Goal: Complete application form

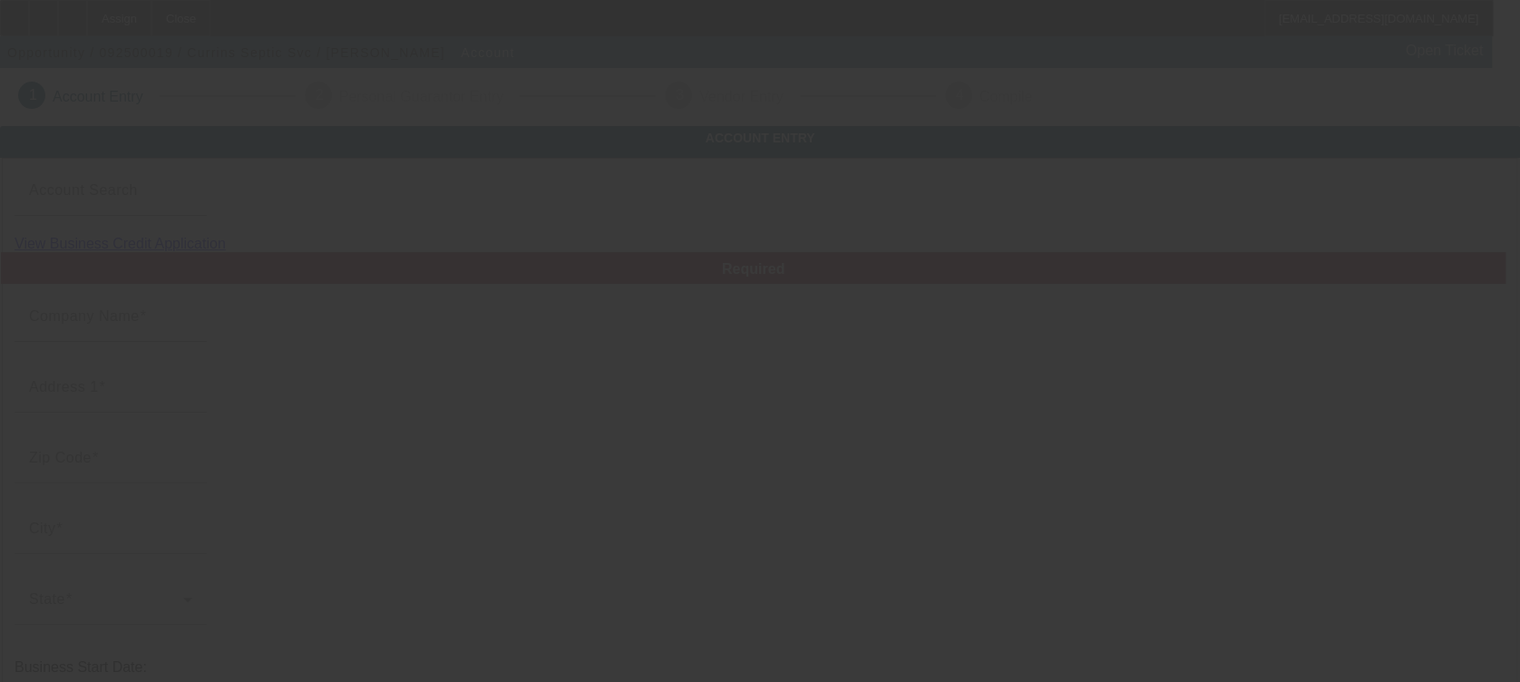
type input "Currins Septic Svc"
type input "1783 [PERSON_NAME] Farm Rd"
type input "27522"
type input "Creedmoor"
type input "[PHONE_NUMBER]"
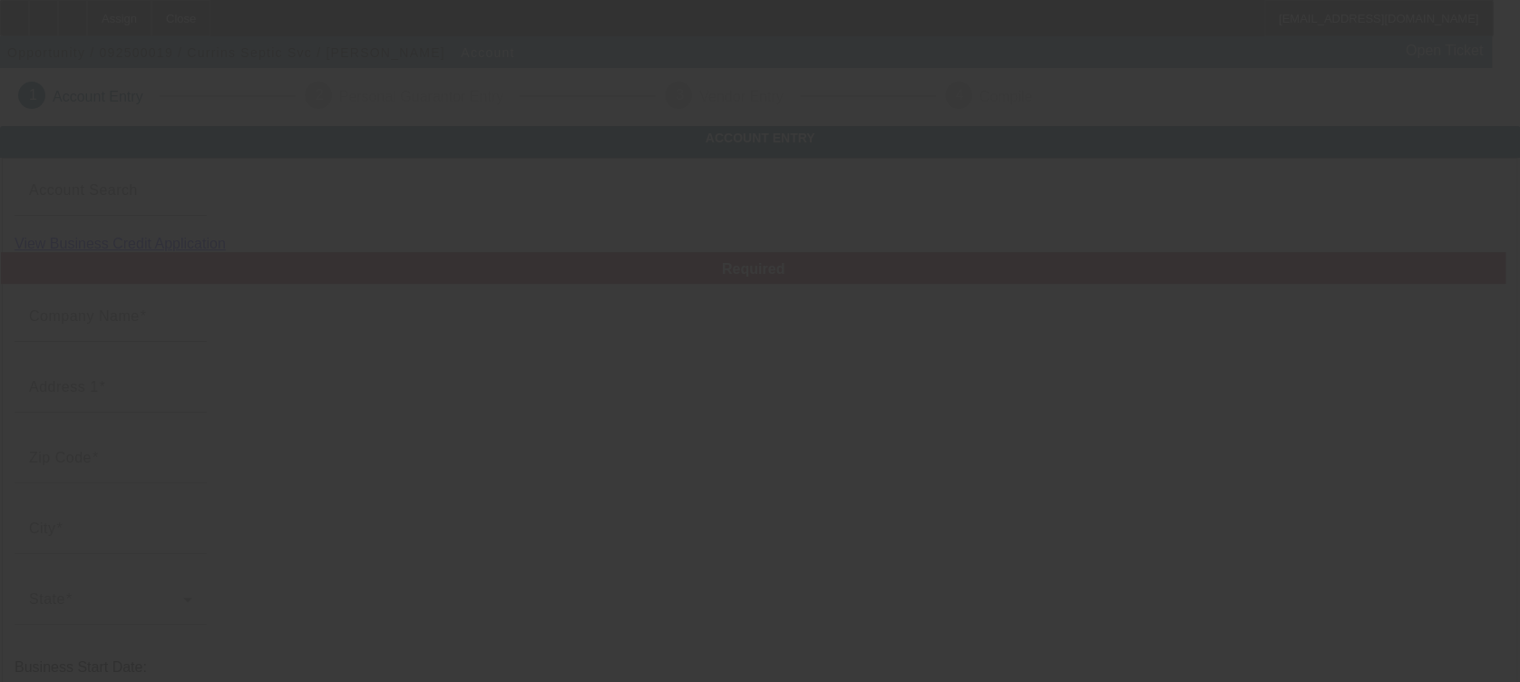
type input "[EMAIL_ADDRESS][DOMAIN_NAME]"
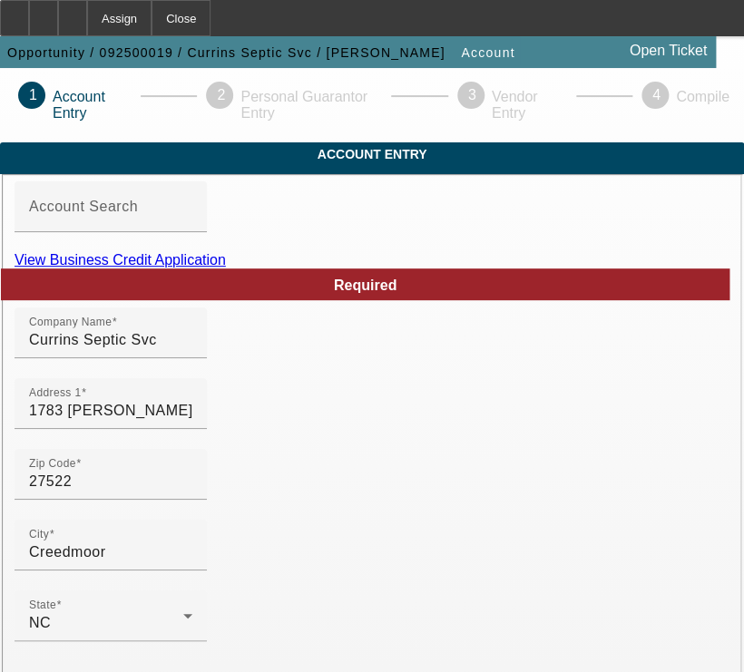
click at [226, 268] on link "View Business Credit Application" at bounding box center [120, 259] width 211 height 15
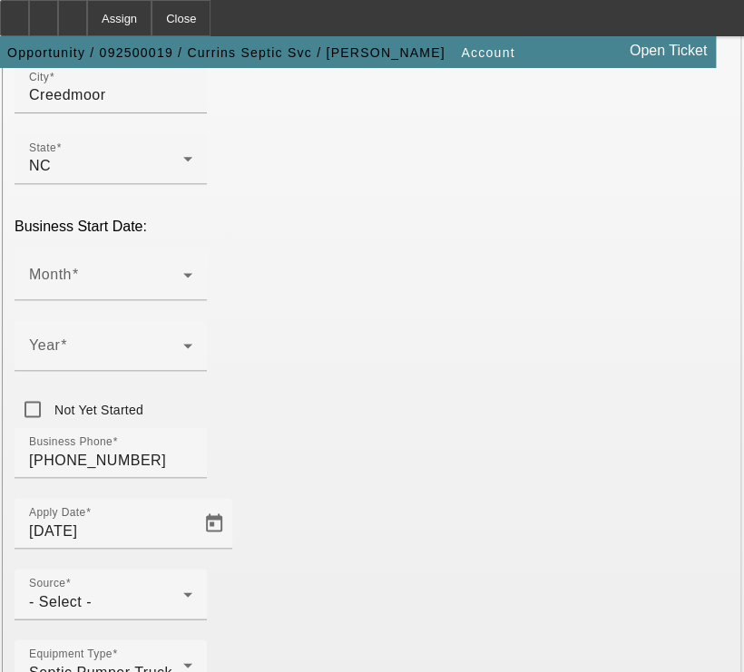
scroll to position [465, 0]
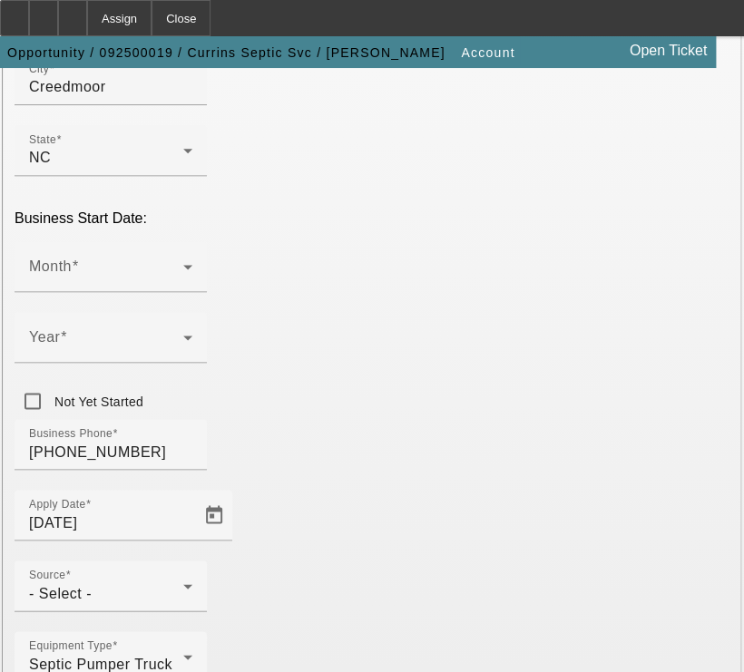
type input "455373532"
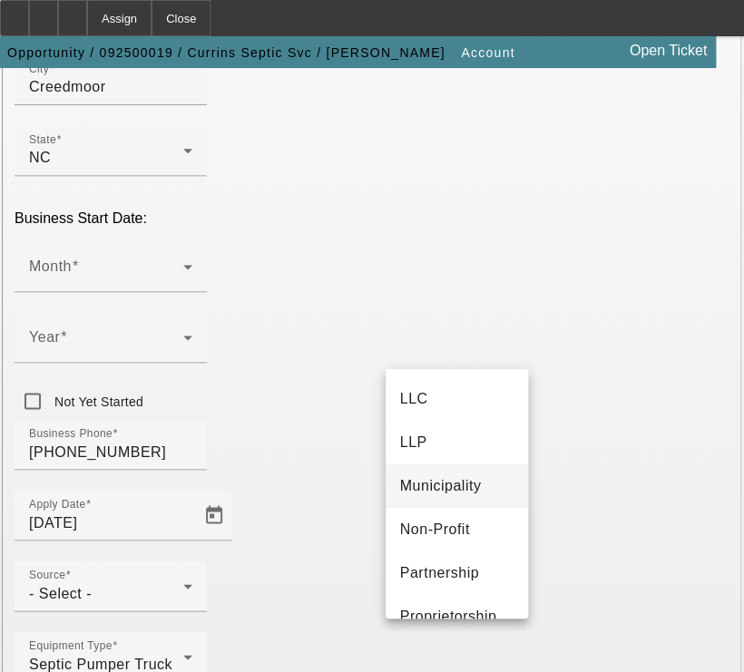
scroll to position [113, 0]
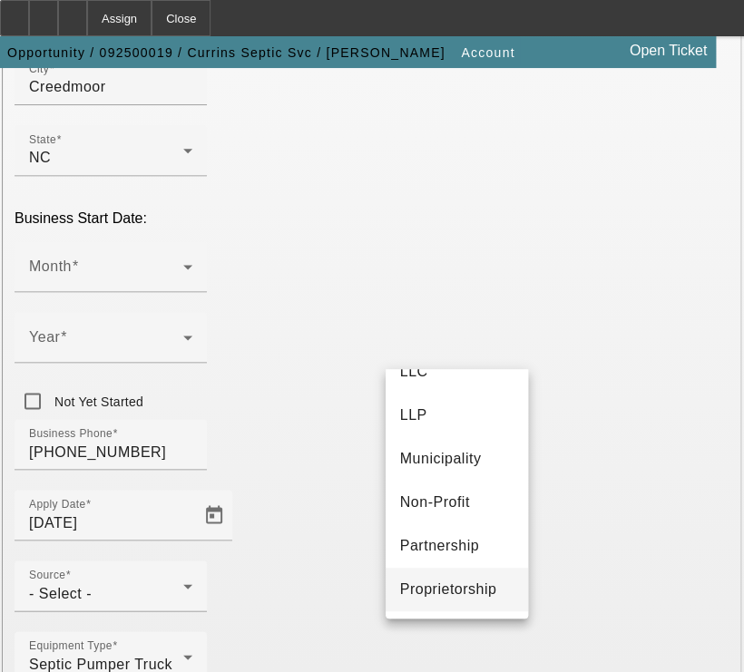
click at [414, 596] on span "Proprietorship" at bounding box center [448, 590] width 97 height 22
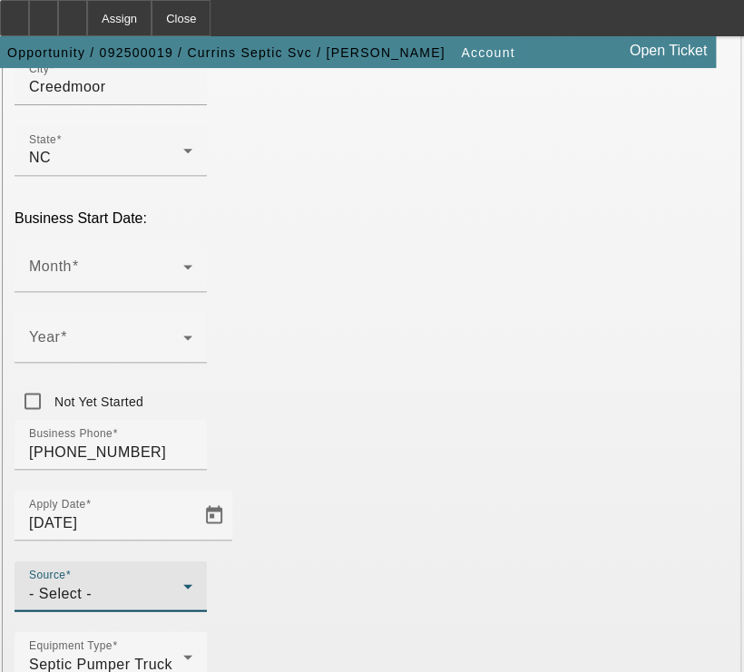
click at [183, 582] on div "- Select -" at bounding box center [106, 593] width 154 height 22
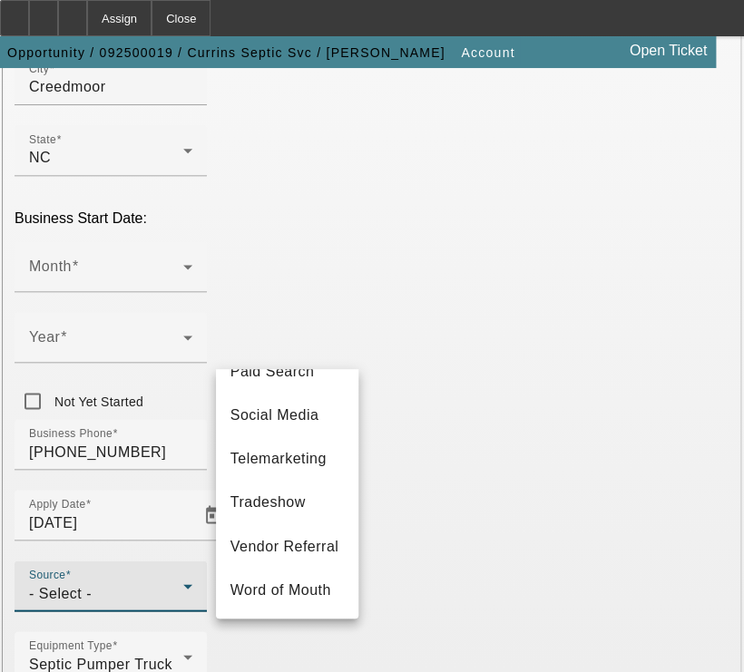
scroll to position [761, 0]
click at [276, 453] on mat-option "Telemarketing" at bounding box center [287, 459] width 142 height 44
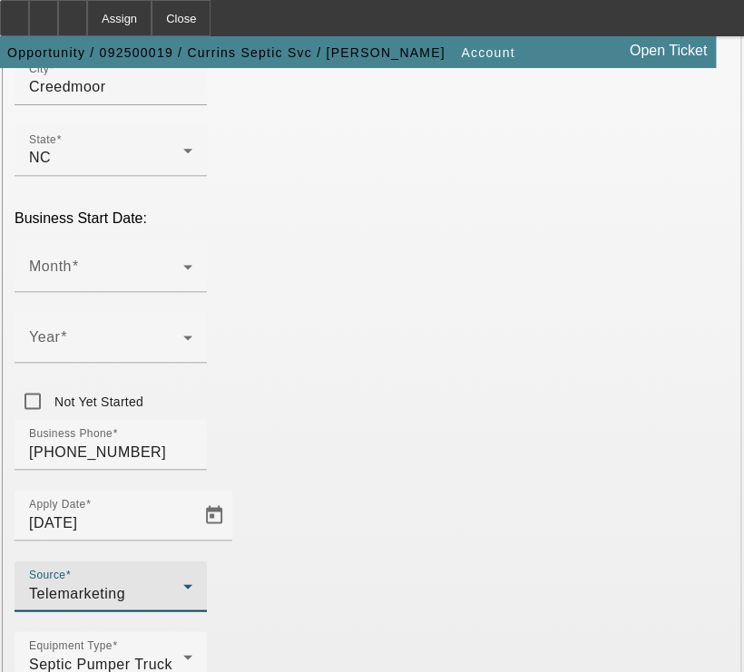
scroll to position [496, 0]
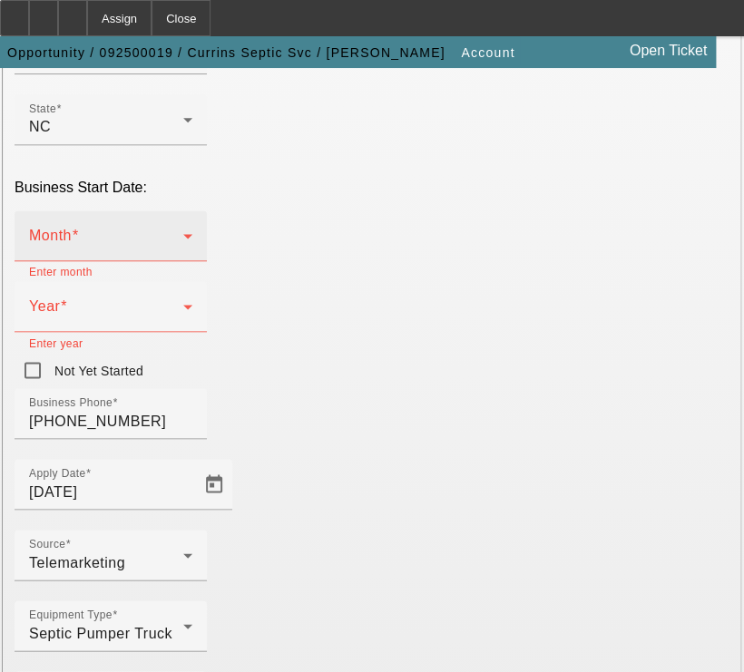
click at [177, 225] on icon at bounding box center [188, 236] width 22 height 22
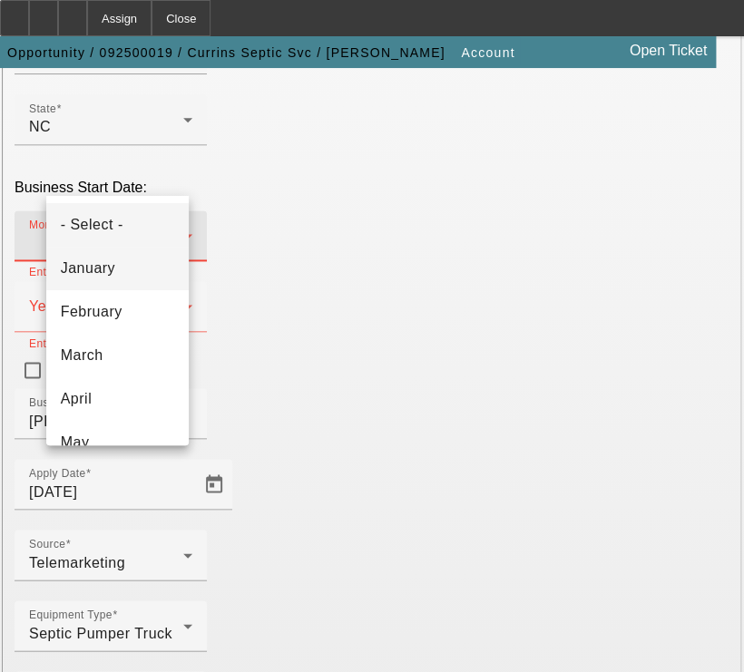
click at [129, 258] on mat-option "January" at bounding box center [117, 269] width 142 height 44
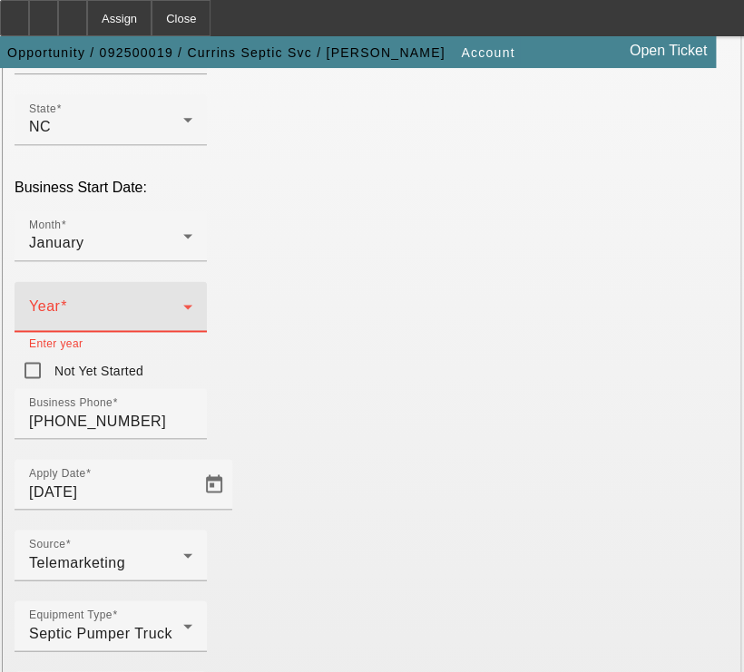
click at [199, 296] on icon at bounding box center [188, 307] width 22 height 22
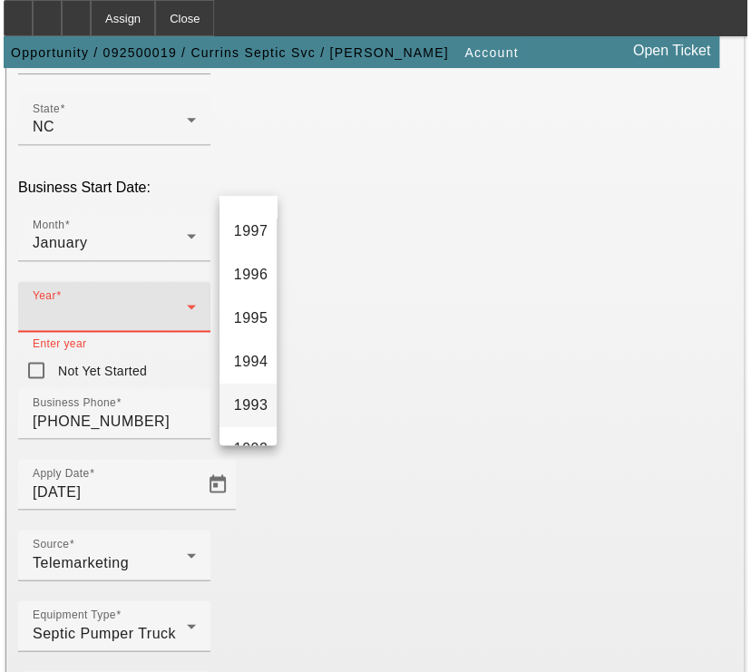
scroll to position [1366, 0]
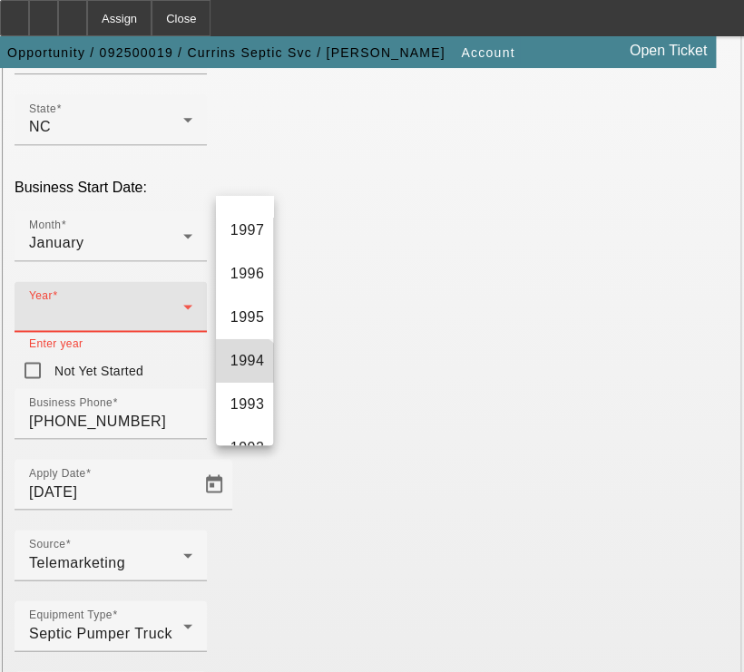
click at [242, 383] on mat-option "1994" at bounding box center [245, 361] width 58 height 44
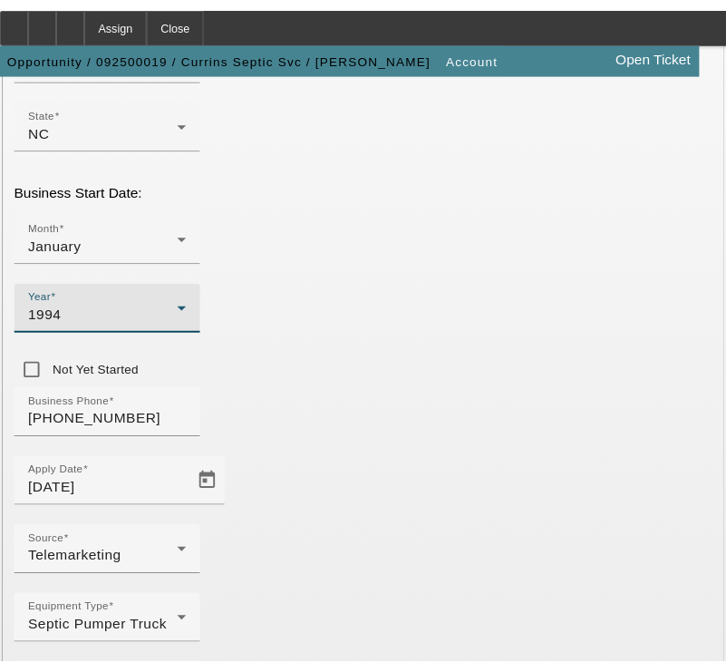
scroll to position [483, 0]
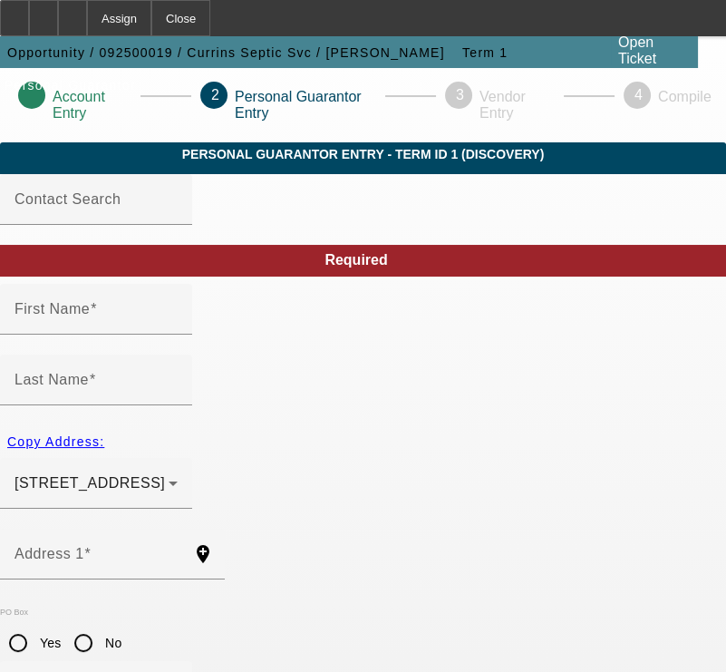
type input "[PERSON_NAME]"
type input "[STREET_ADDRESS]"
radio input "true"
type input "27522"
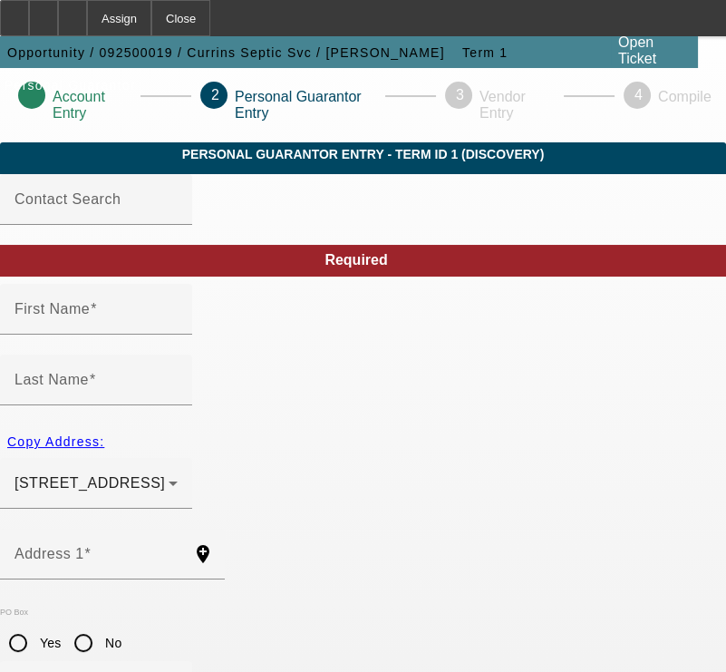
type input "Creedmmor"
type input "[PHONE_NUMBER]"
type input "50"
type input "243-37-6125"
type input "[PERSON_NAME][EMAIL_ADDRESS][DOMAIN_NAME]"
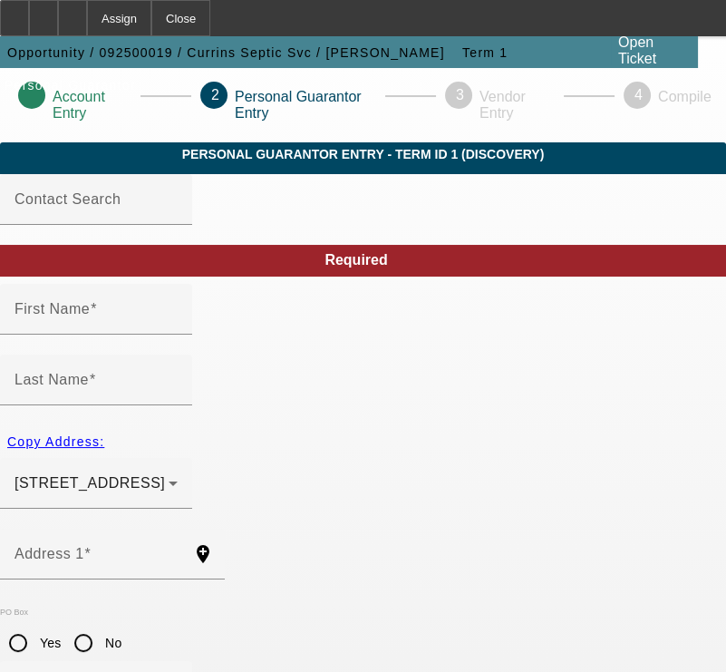
type input "[PHONE_NUMBER]"
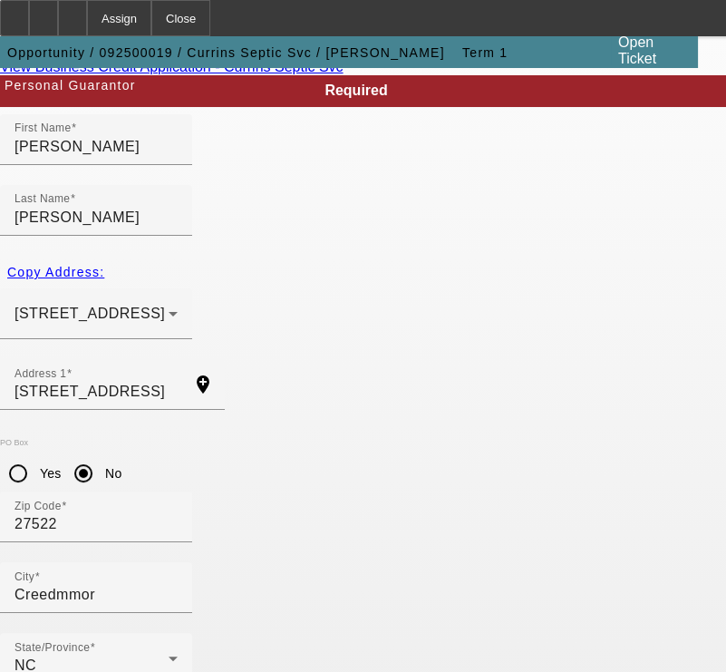
scroll to position [225, 0]
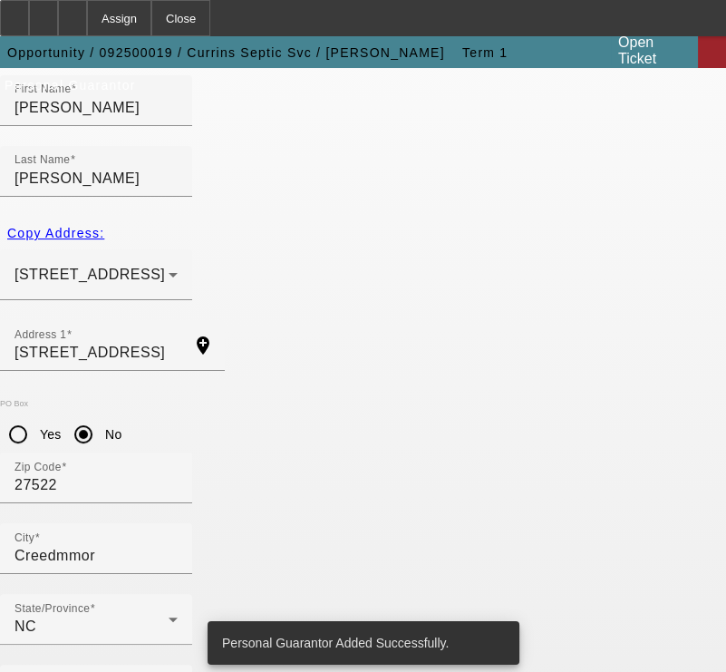
scroll to position [0, 0]
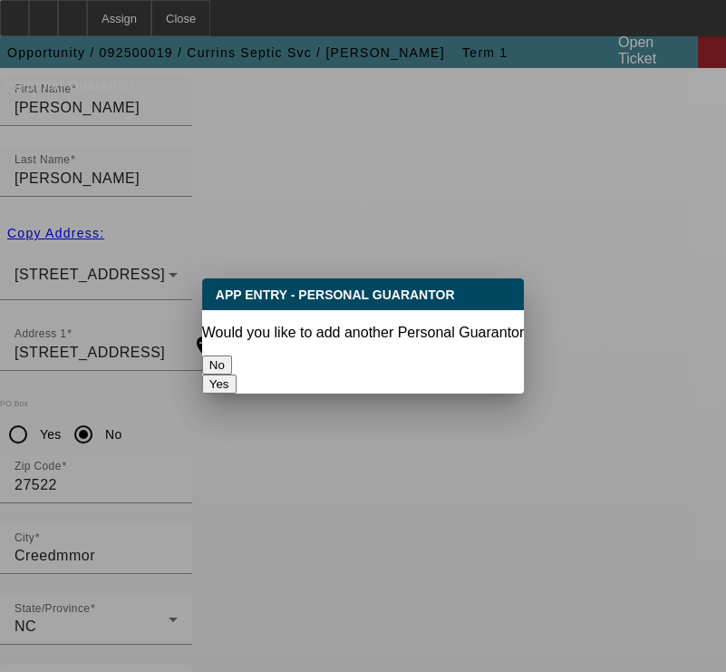
click at [232, 359] on button "No" at bounding box center [217, 365] width 30 height 19
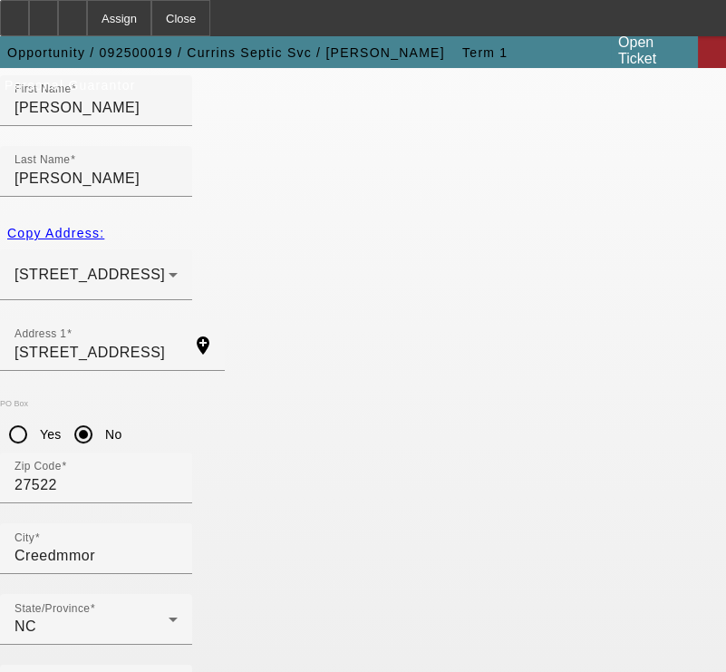
scroll to position [225, 0]
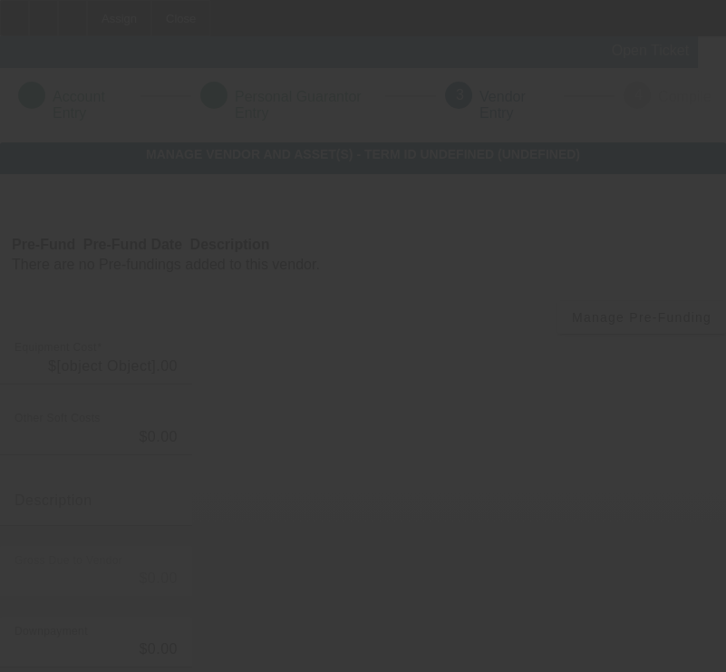
type input "$100,000.00"
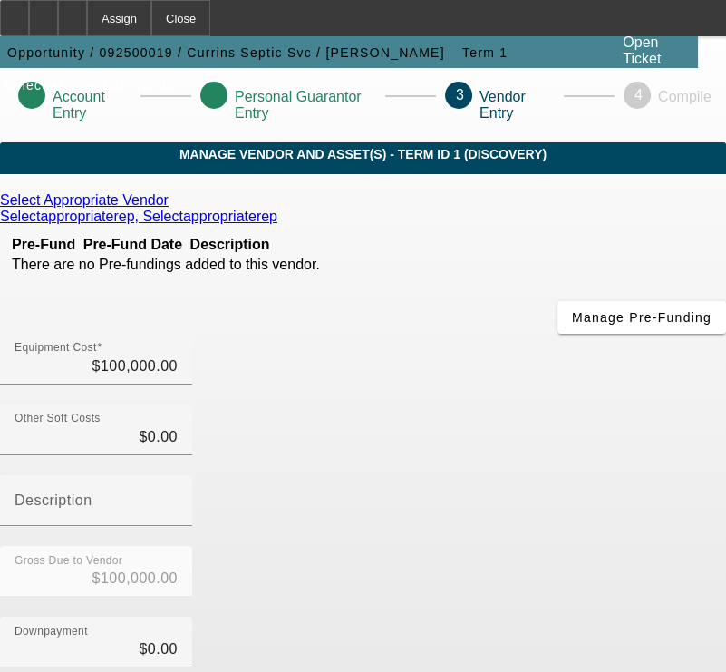
scroll to position [263, 0]
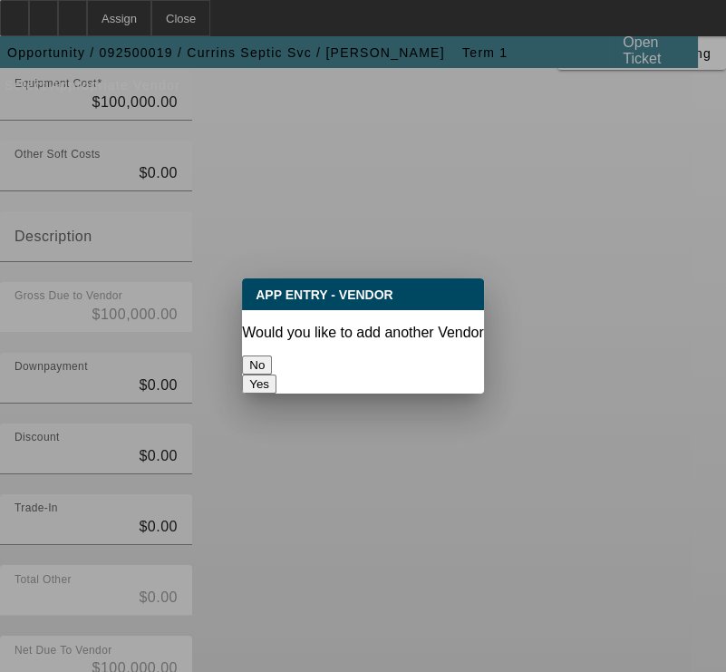
scroll to position [0, 0]
click at [272, 356] on button "No" at bounding box center [257, 365] width 30 height 19
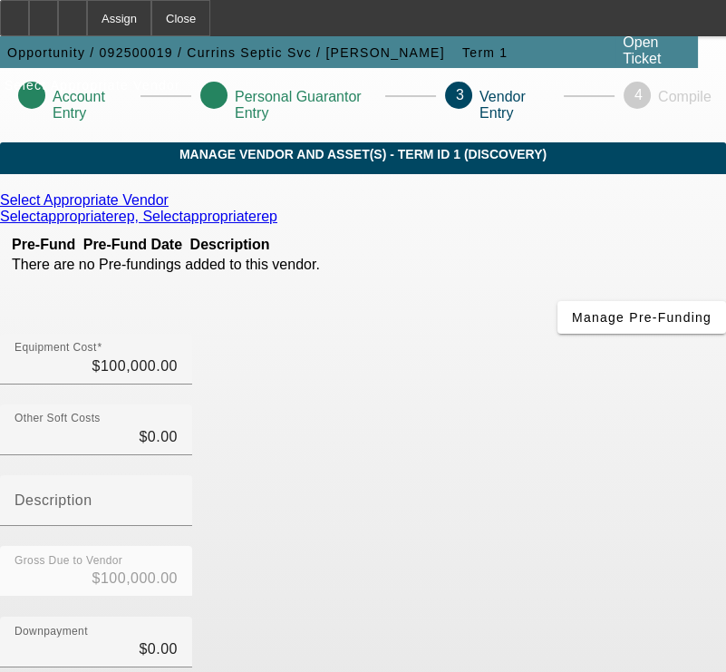
scroll to position [263, 0]
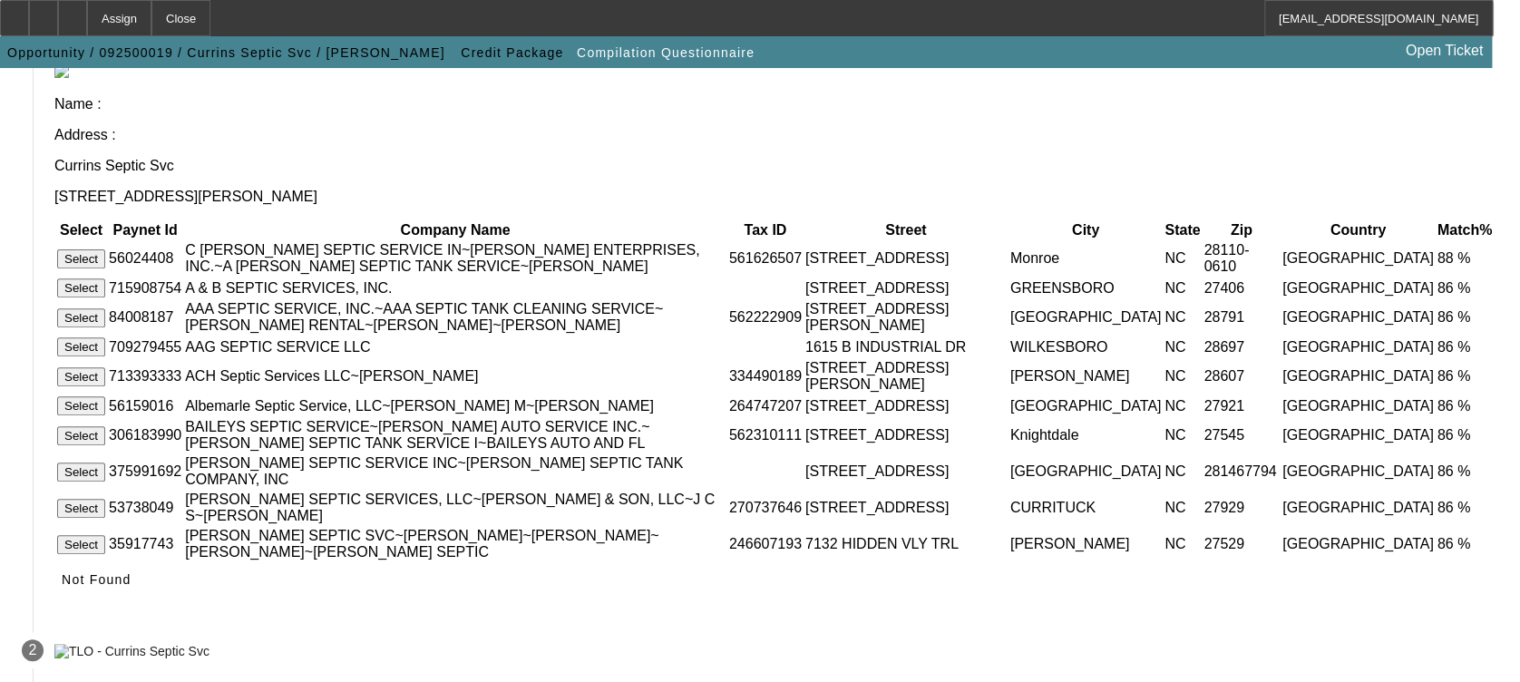
scroll to position [173, 0]
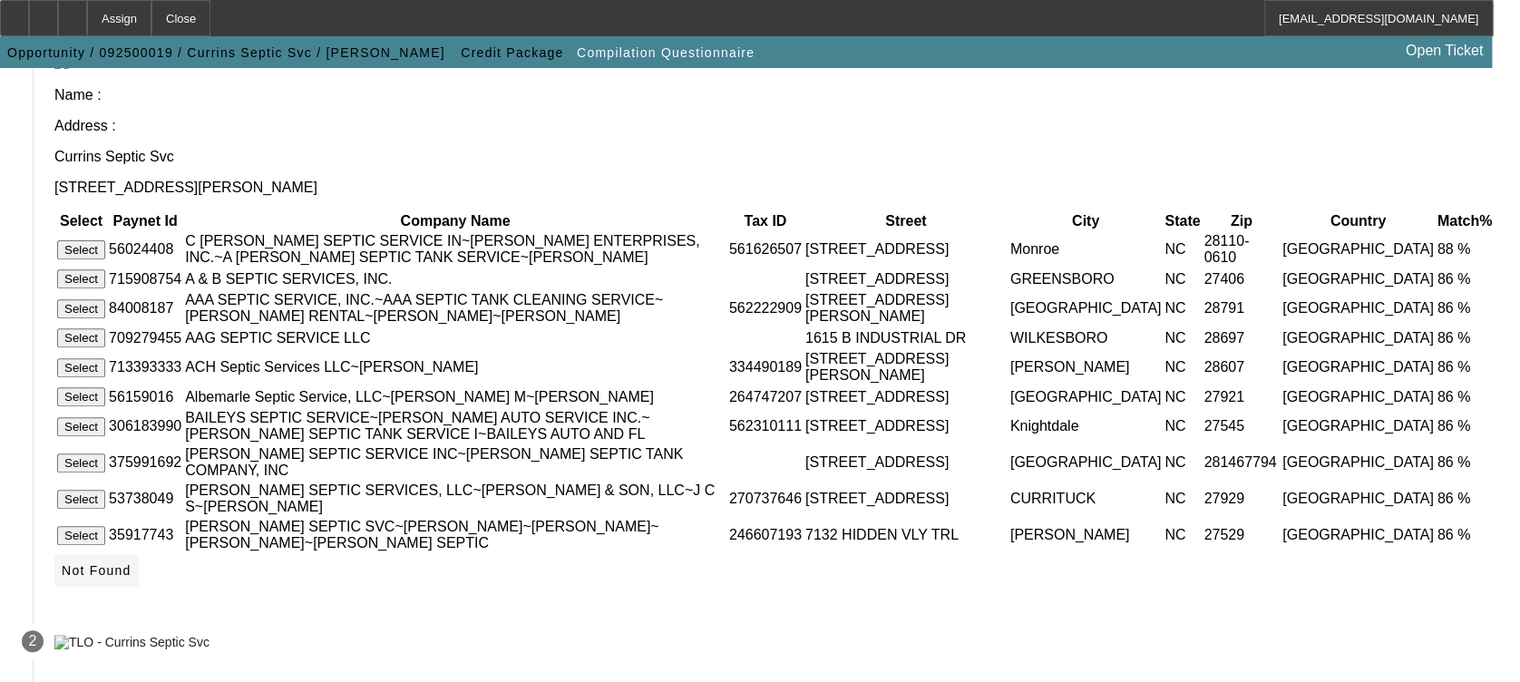
click at [62, 578] on icon at bounding box center [62, 570] width 0 height 15
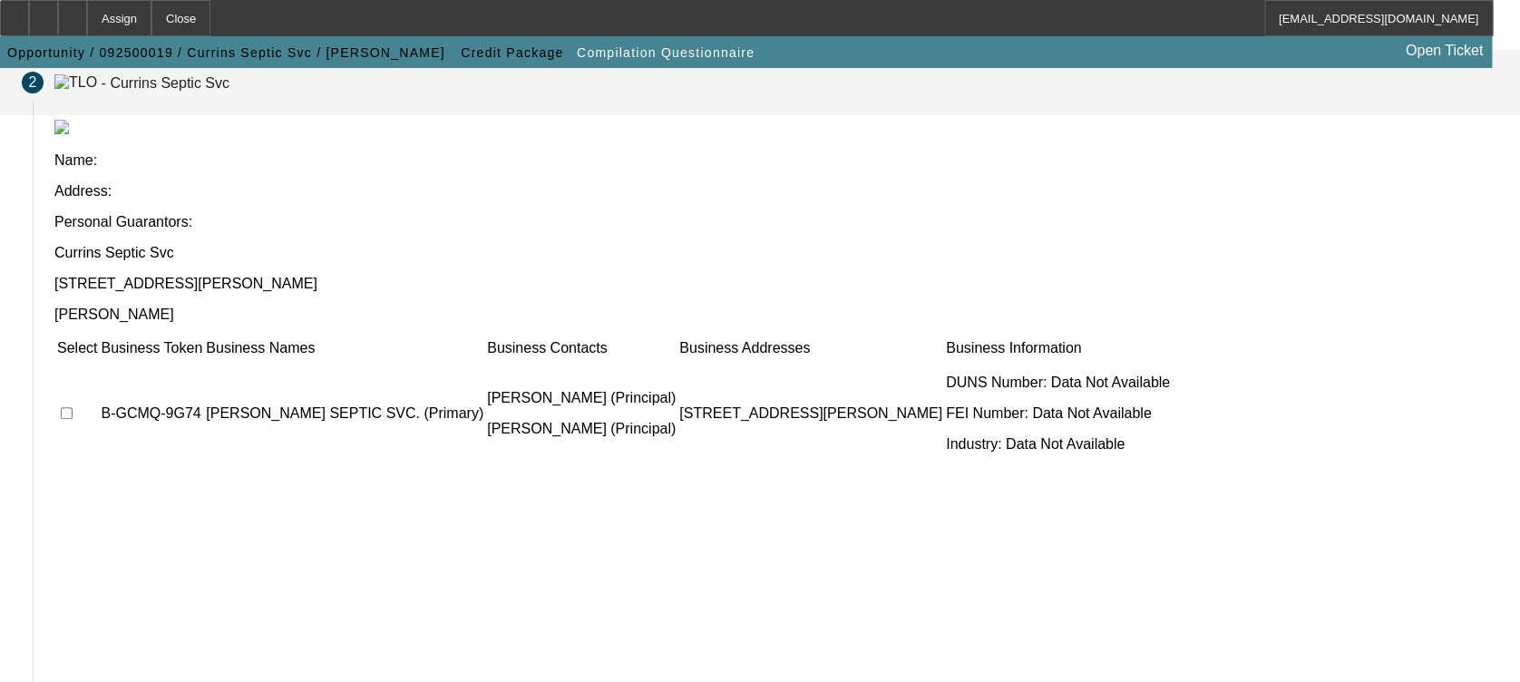
scroll to position [224, 0]
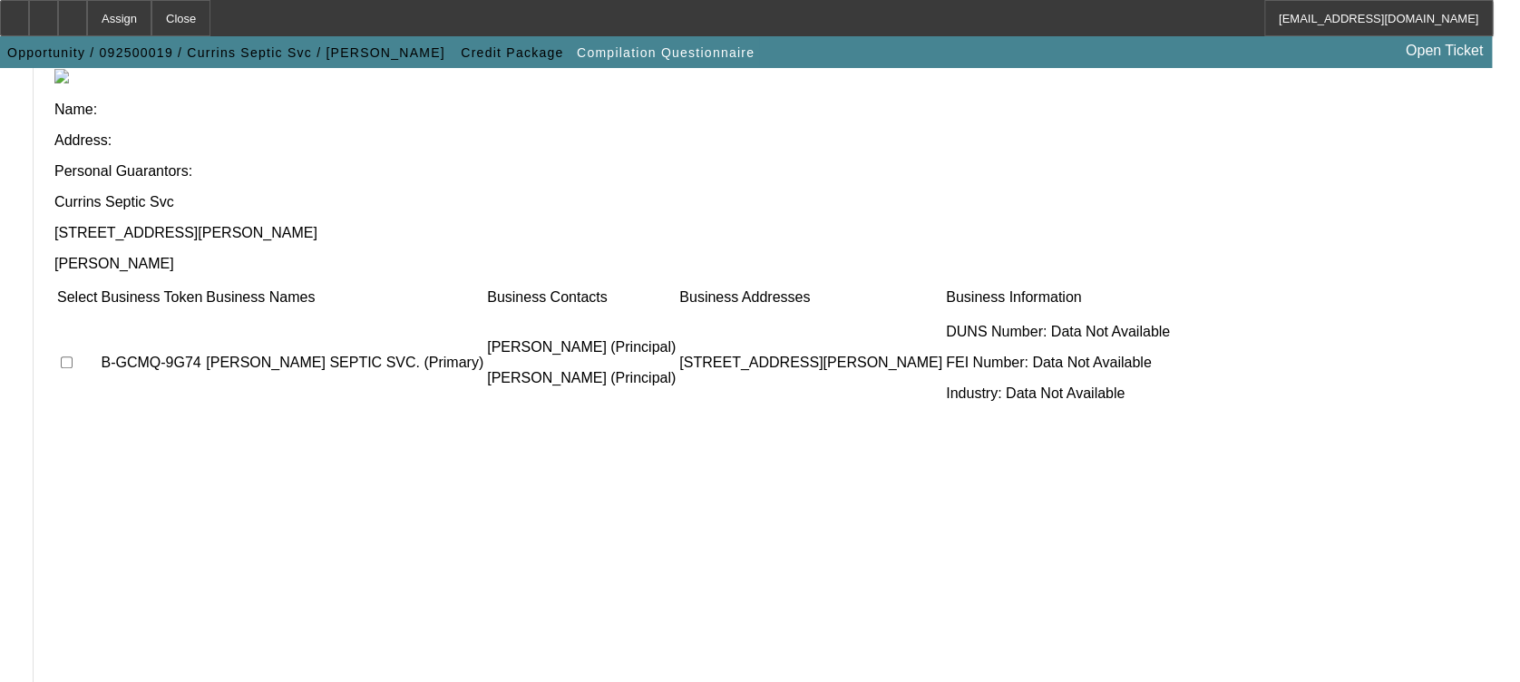
click at [98, 308] on td at bounding box center [77, 362] width 42 height 109
click at [73, 356] on input "checkbox" at bounding box center [67, 362] width 12 height 12
checkbox input "true"
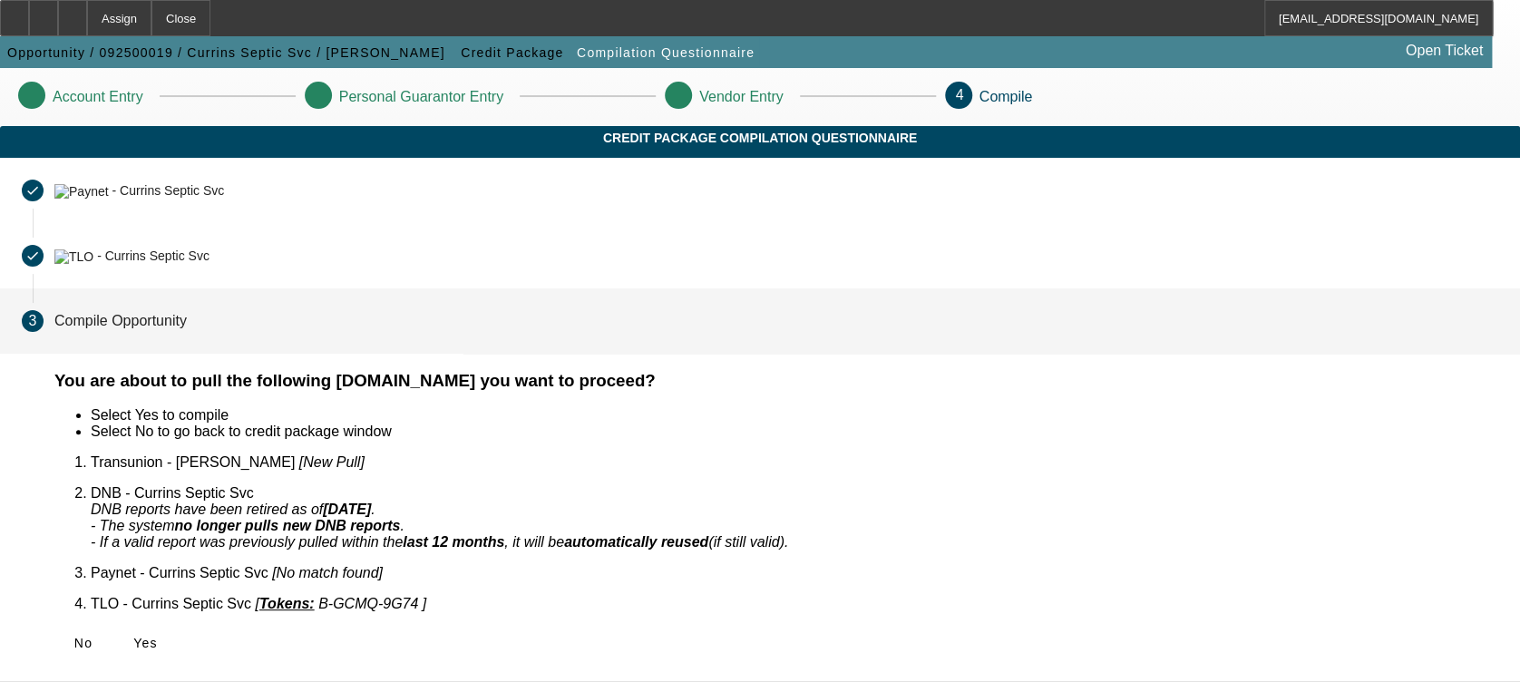
scroll to position [0, 0]
click at [158, 636] on span "Yes" at bounding box center [145, 643] width 24 height 15
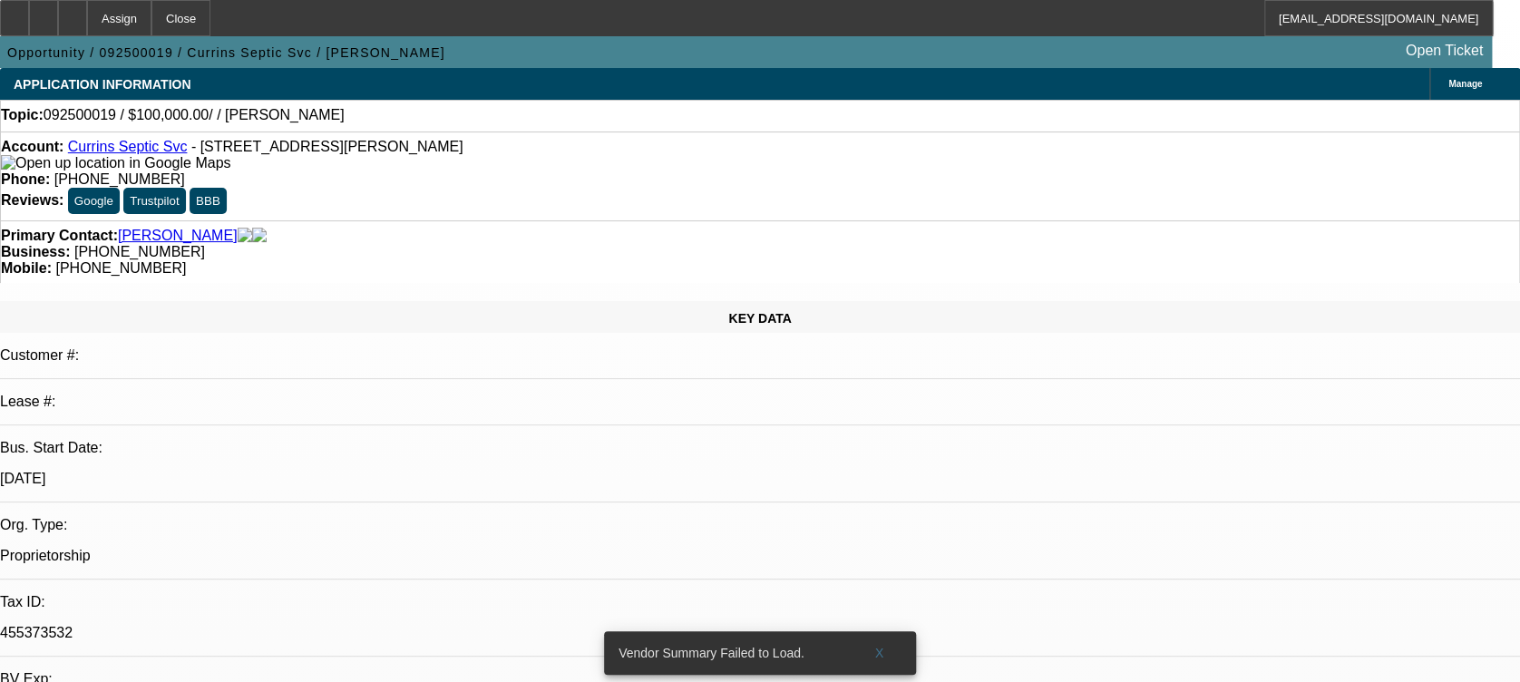
select select "0"
select select "2"
select select "0.1"
select select "1"
select select "2"
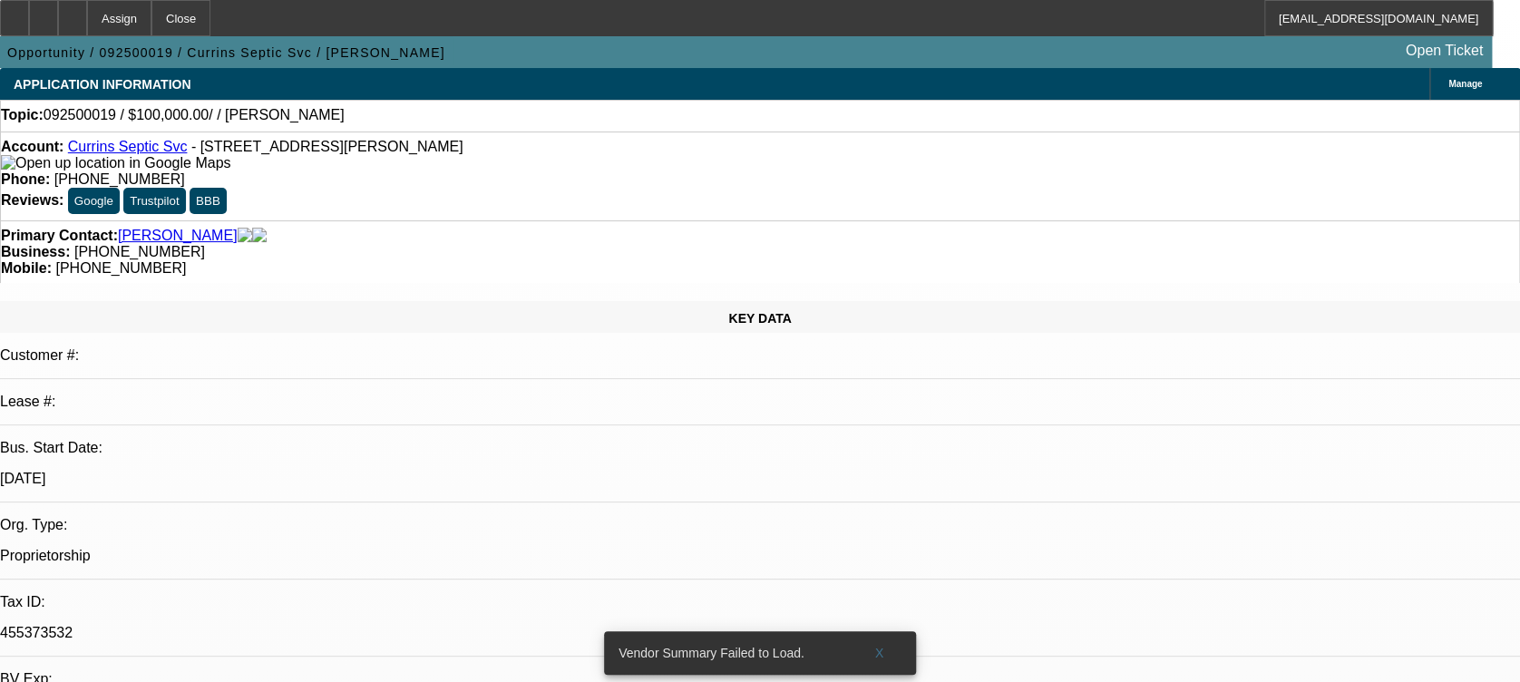
select select "4"
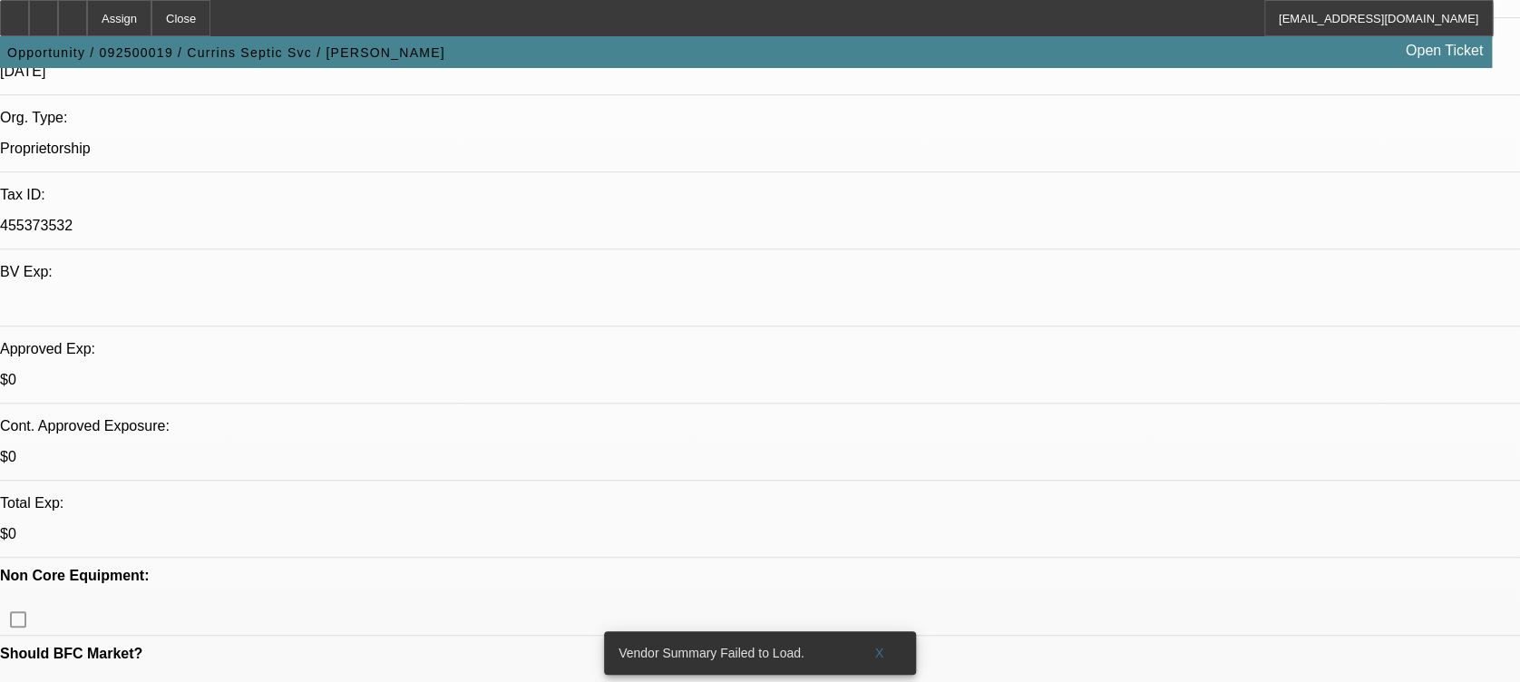
scroll to position [408, 0]
click at [87, 15] on div at bounding box center [72, 18] width 29 height 36
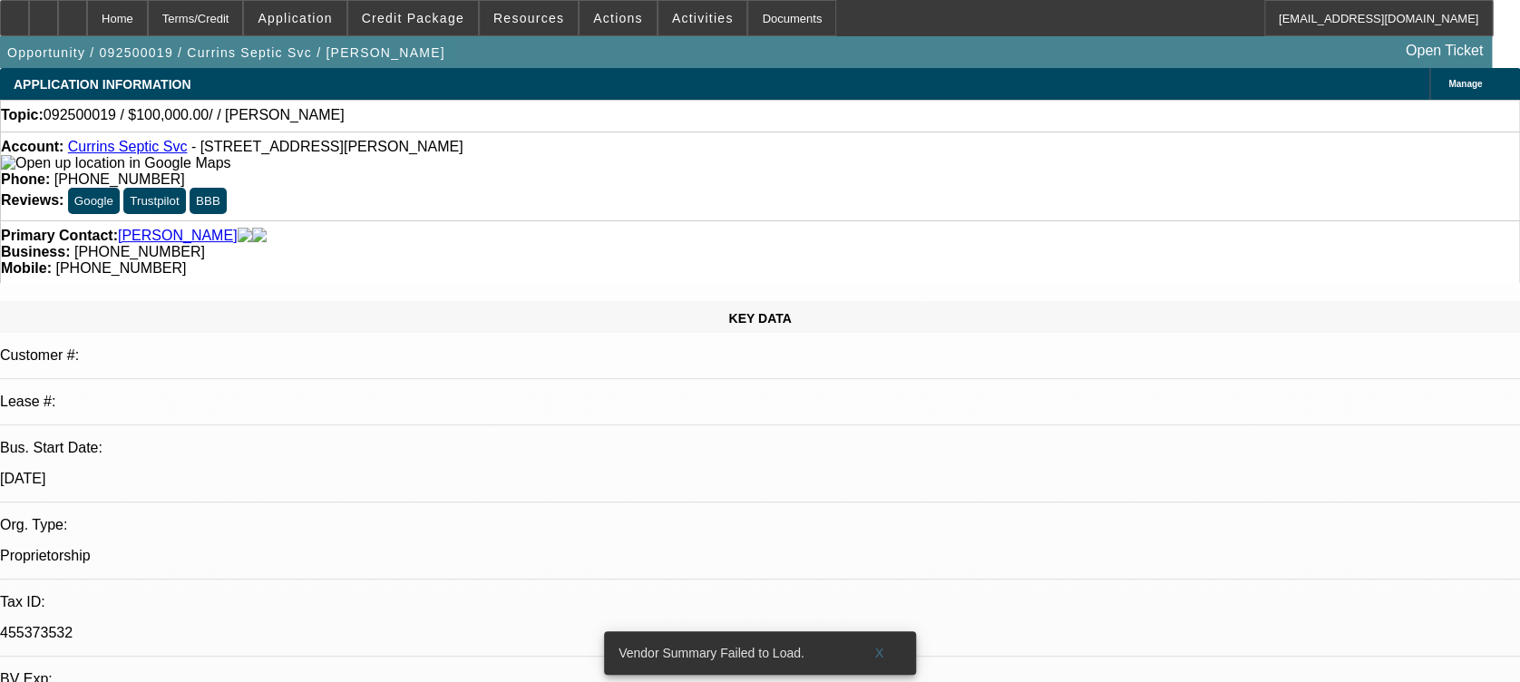
select select "0"
select select "2"
select select "0.1"
select select "4"
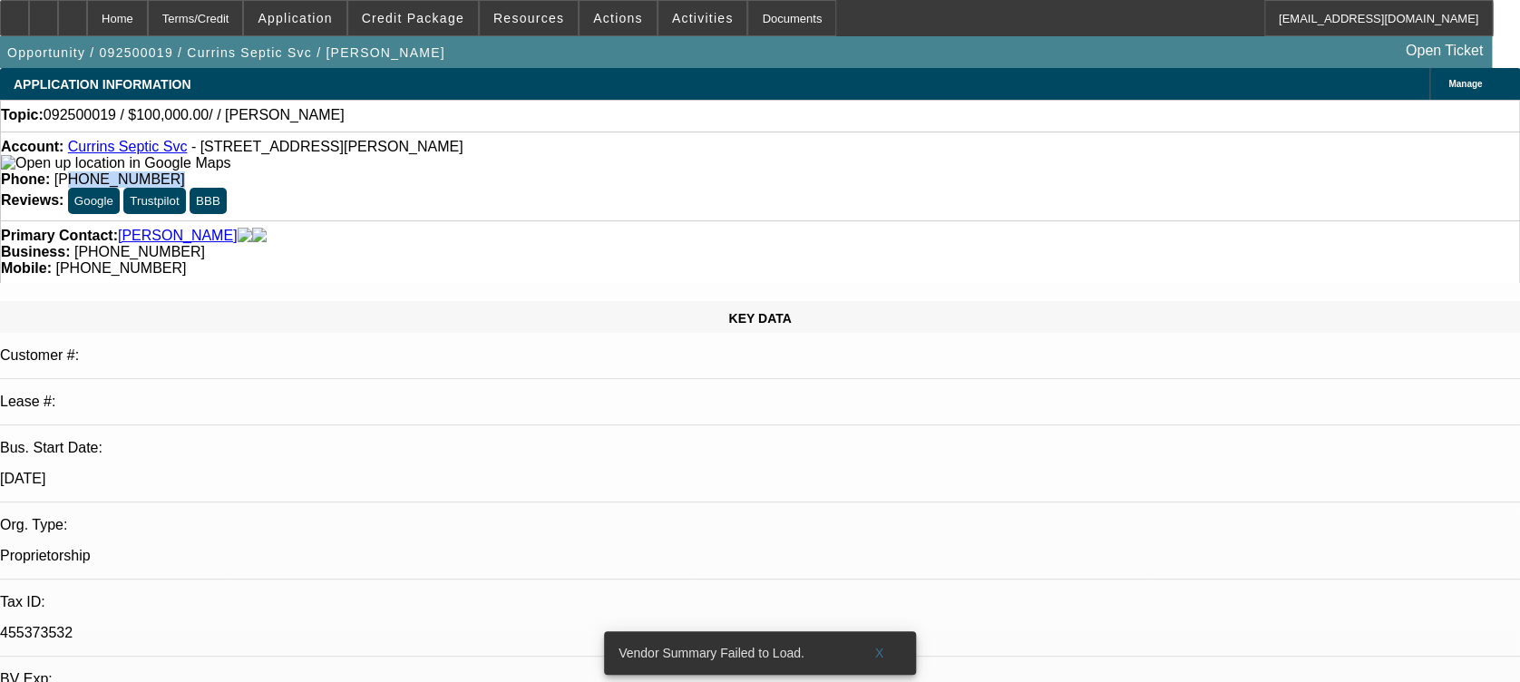
drag, startPoint x: 642, startPoint y: 151, endPoint x: 570, endPoint y: 142, distance: 72.1
click at [570, 171] on div "Phone: (919) 528-0718" at bounding box center [760, 179] width 1518 height 16
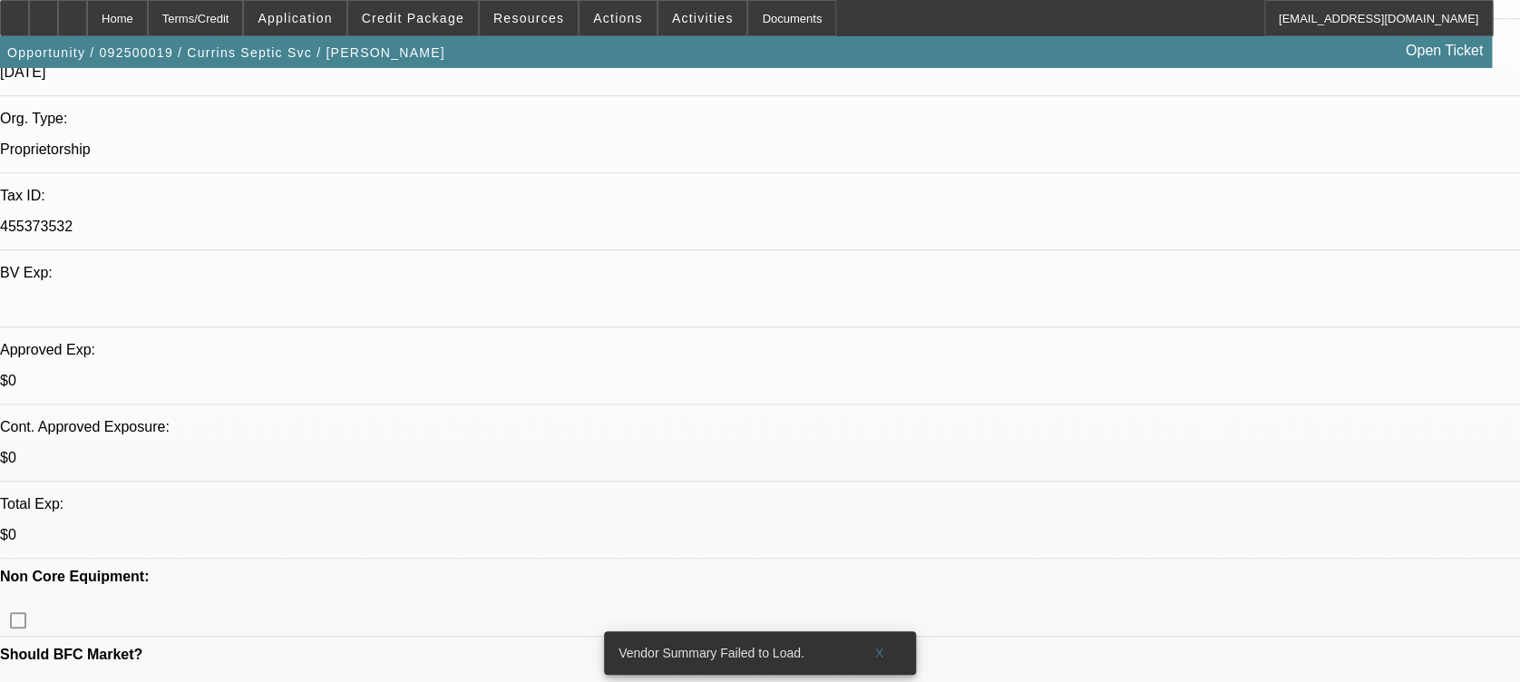
scroll to position [405, 0]
click at [73, 12] on icon at bounding box center [73, 12] width 0 height 0
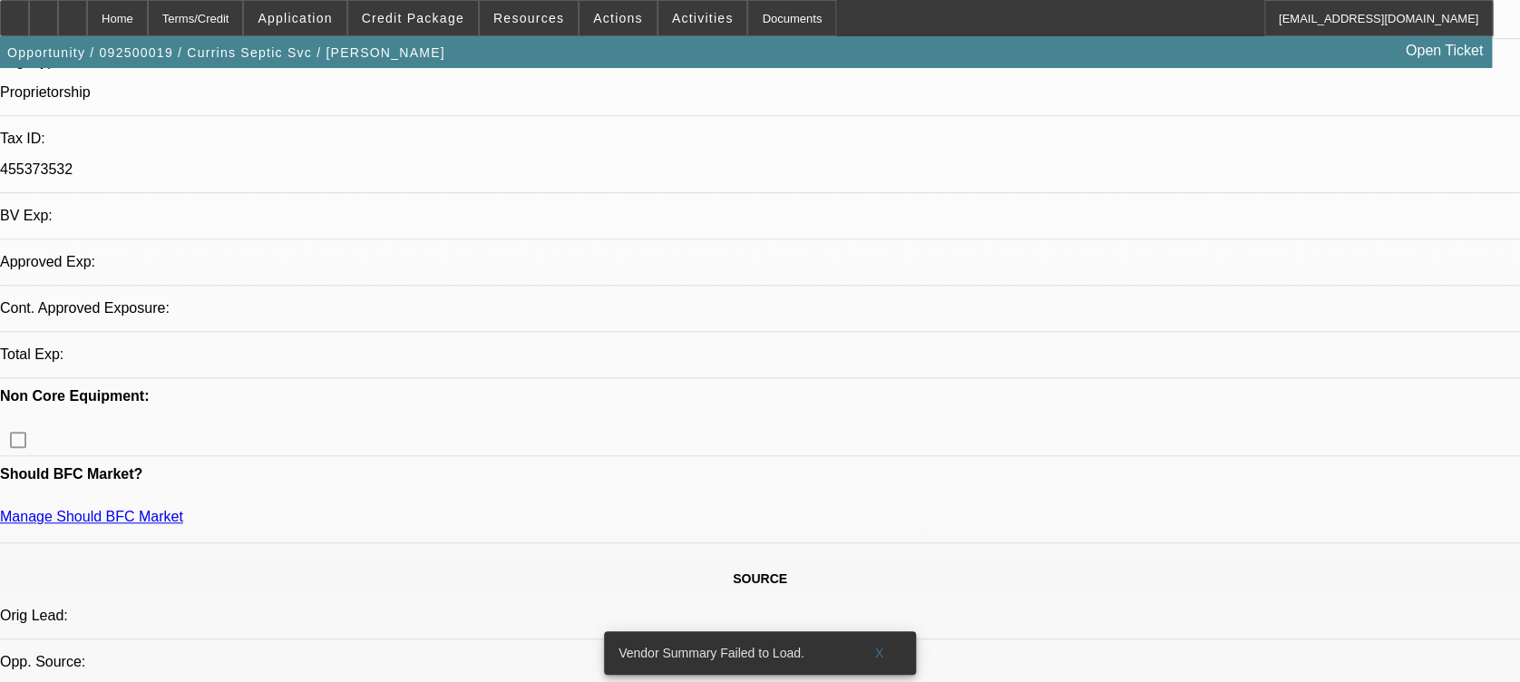
select select "0"
select select "2"
select select "0.1"
select select "4"
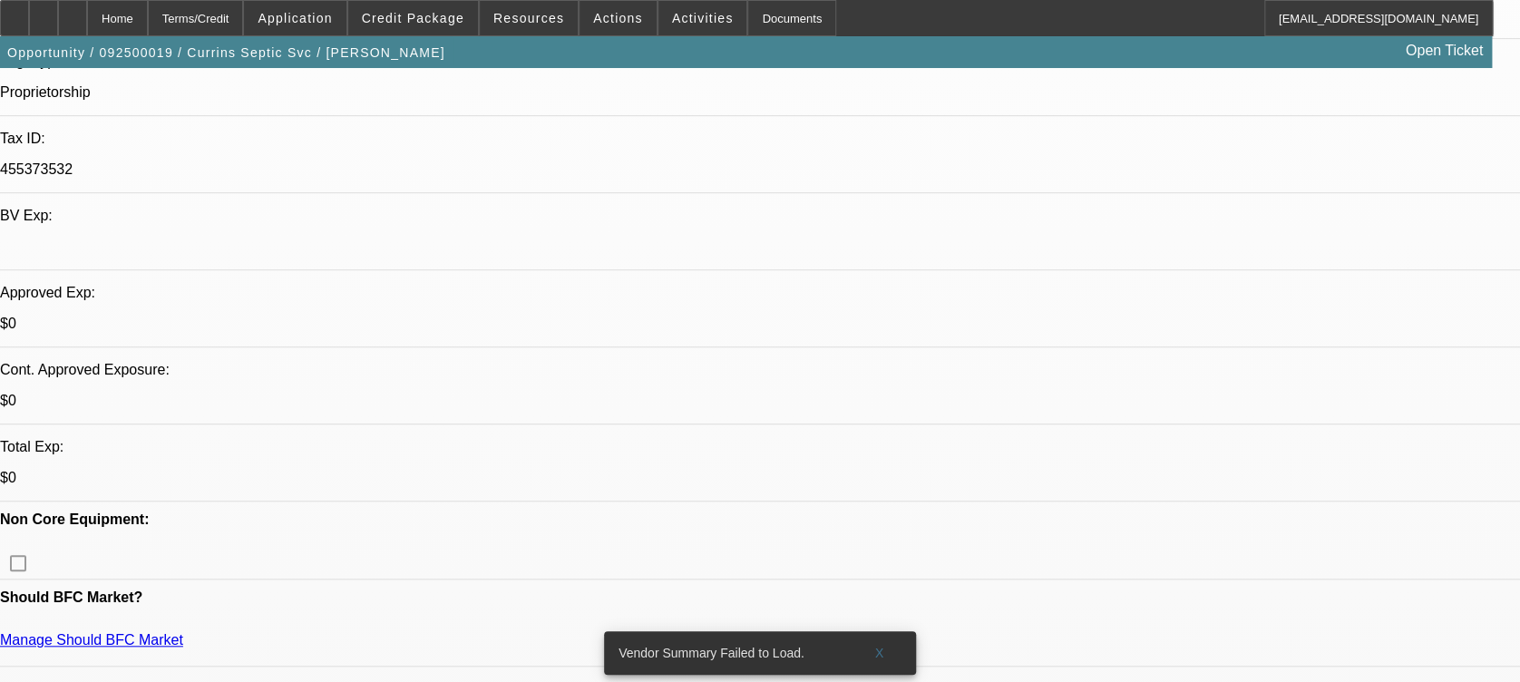
scroll to position [480, 0]
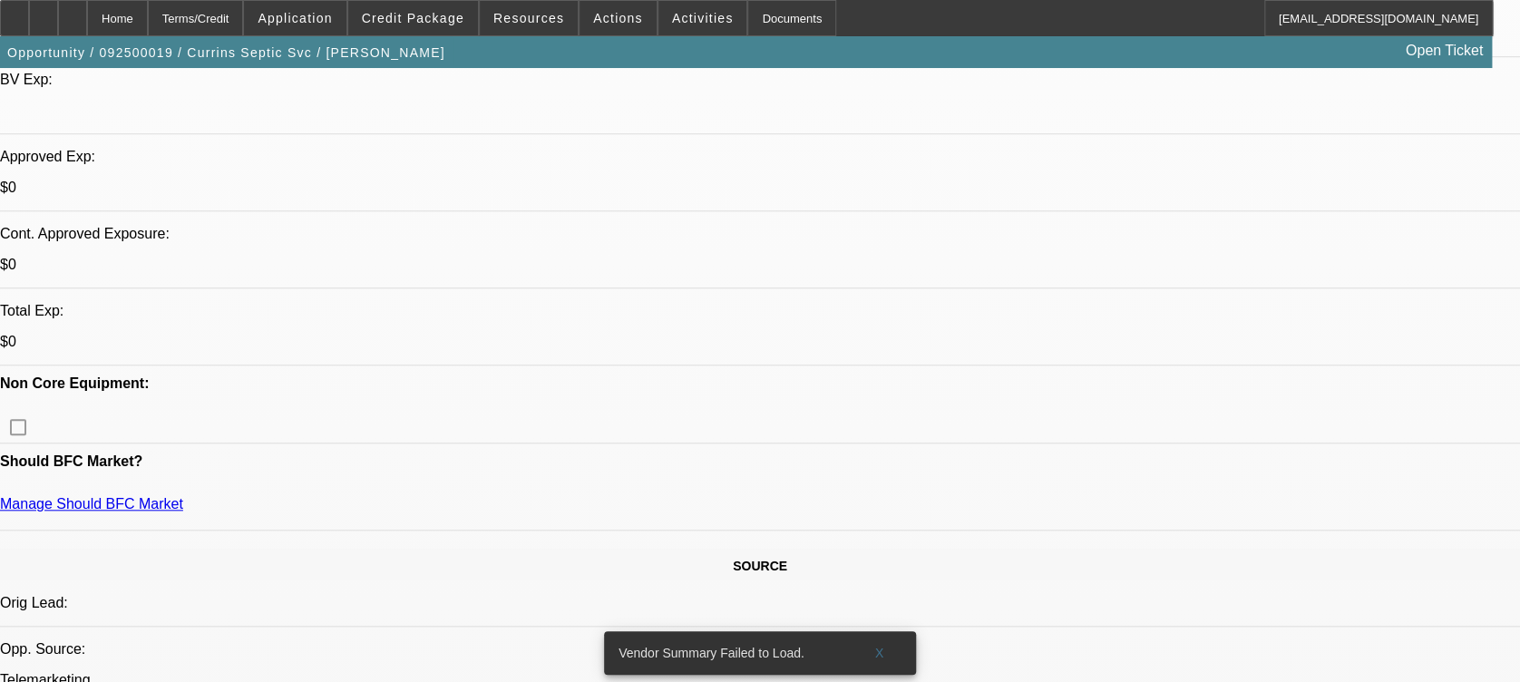
scroll to position [599, 0]
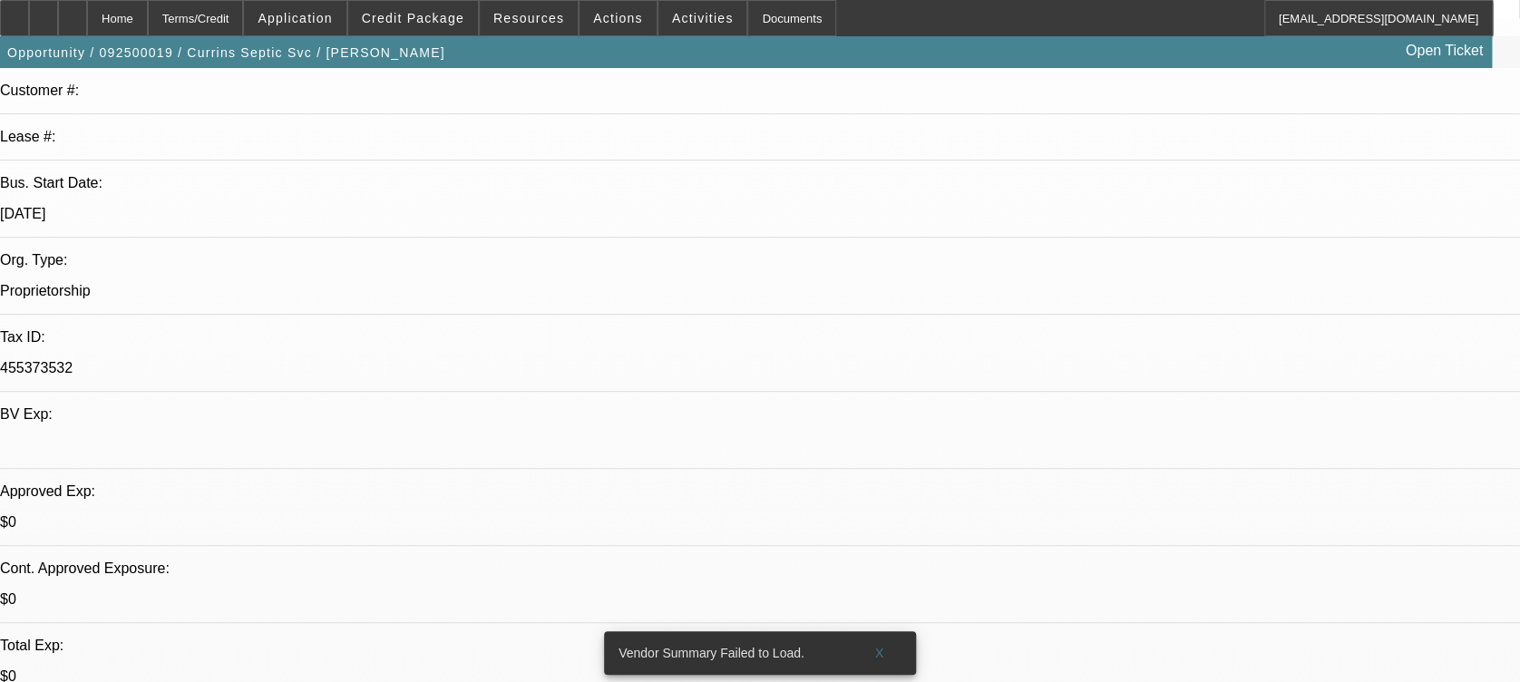
scroll to position [0, 0]
